Goal: Information Seeking & Learning: Learn about a topic

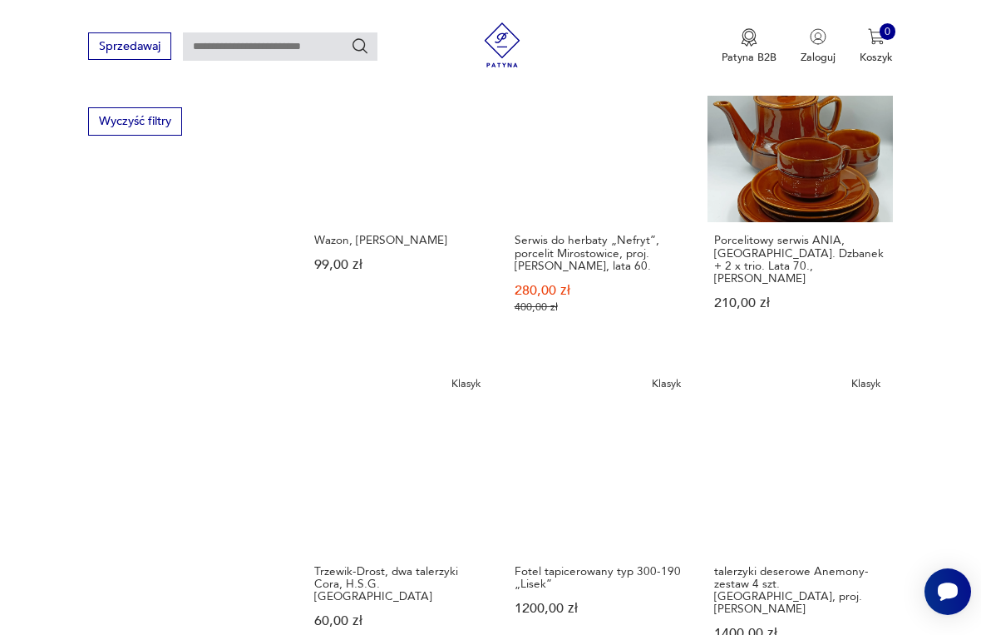
scroll to position [979, 0]
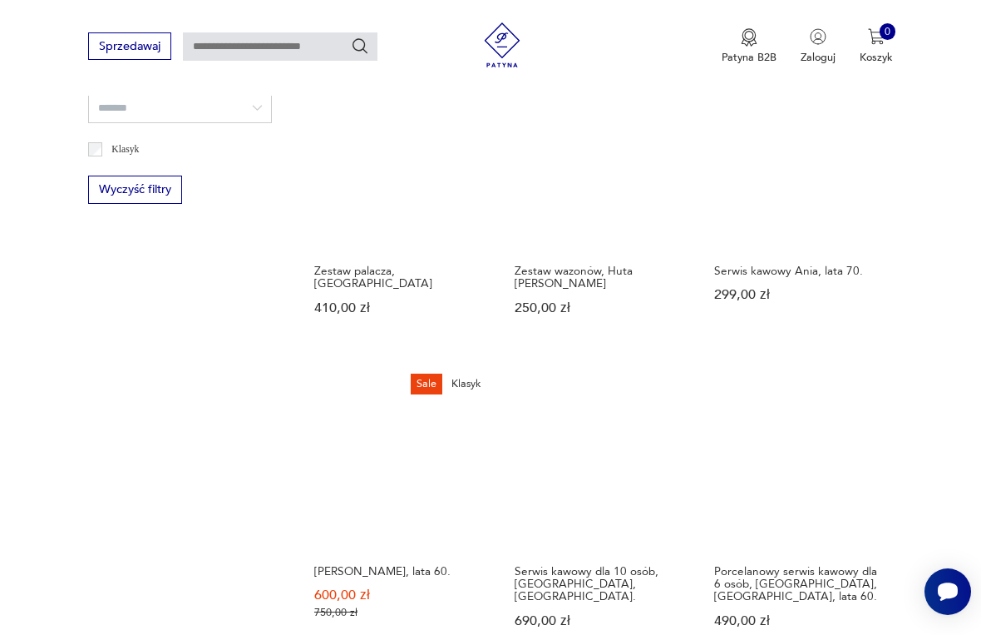
scroll to position [884, 0]
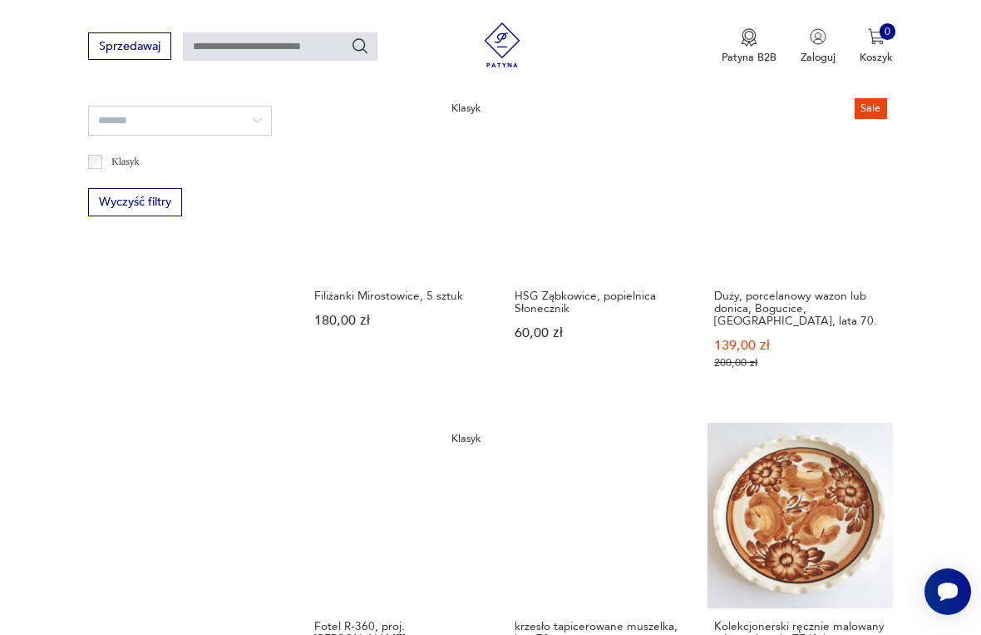
scroll to position [877, 0]
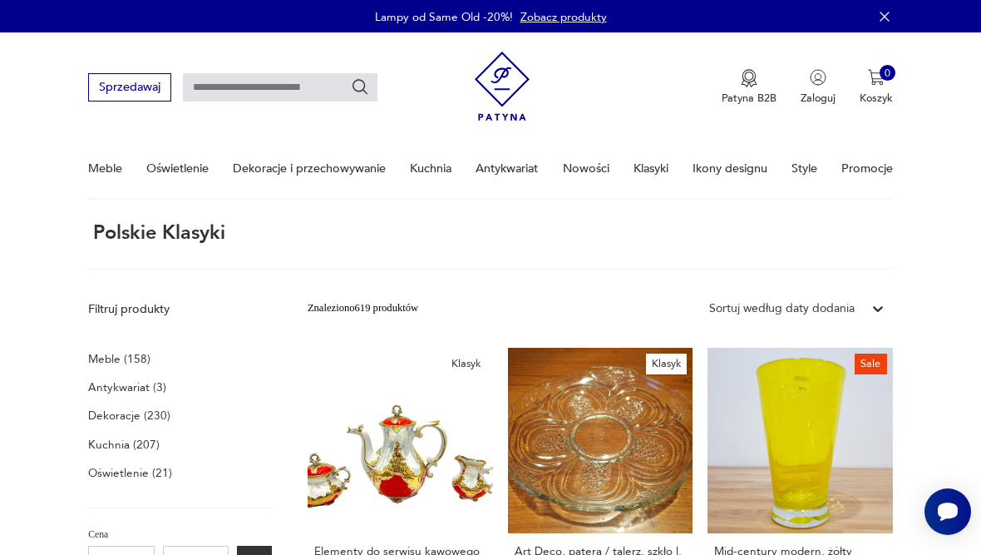
click at [121, 365] on p "Meble (158)" at bounding box center [119, 358] width 62 height 21
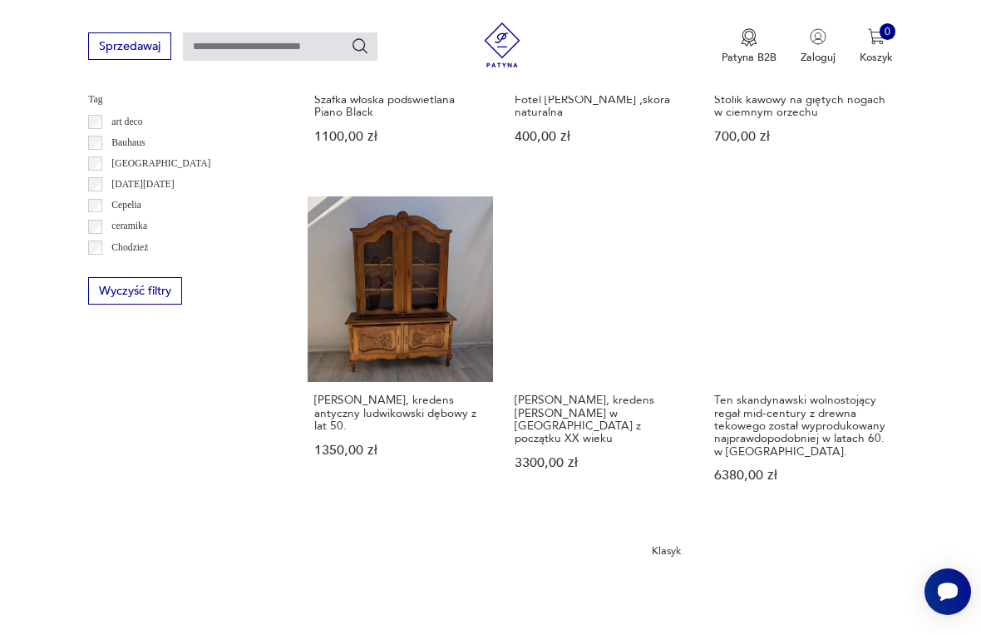
scroll to position [1443, 0]
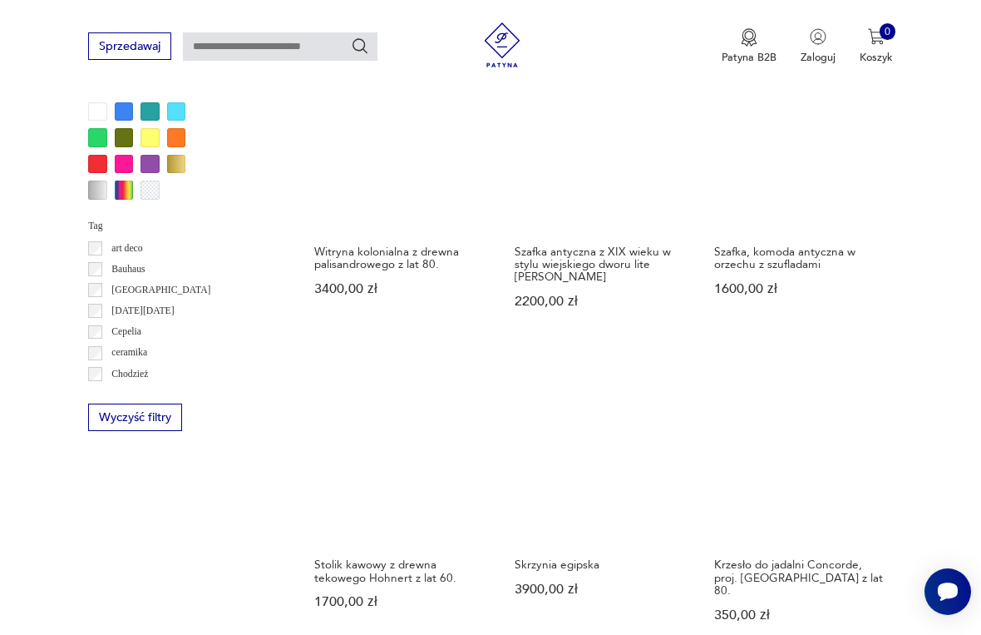
scroll to position [1345, 0]
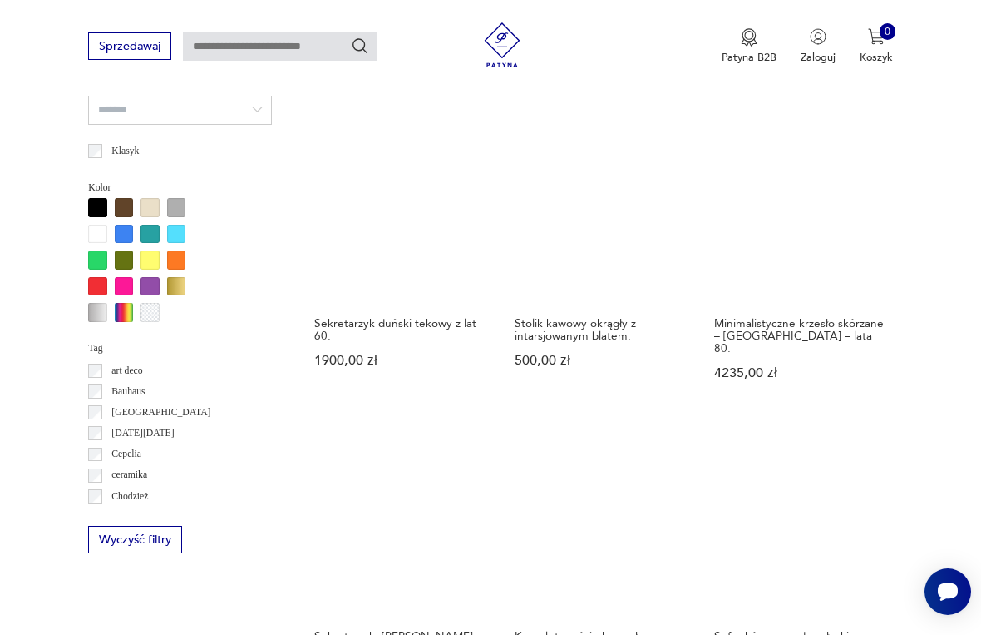
scroll to position [1324, 0]
